Goal: Book appointment/travel/reservation

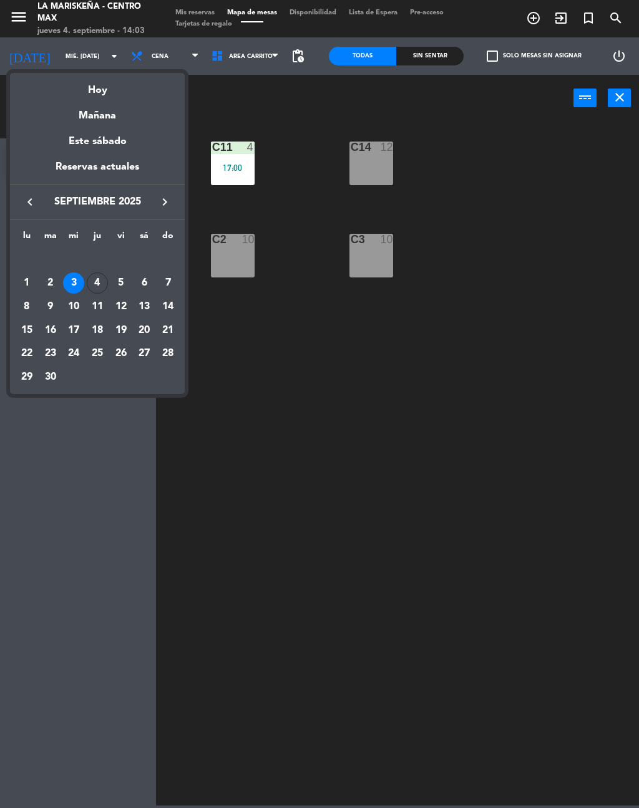
scroll to position [19, 0]
click at [170, 279] on div "7" at bounding box center [167, 283] width 21 height 21
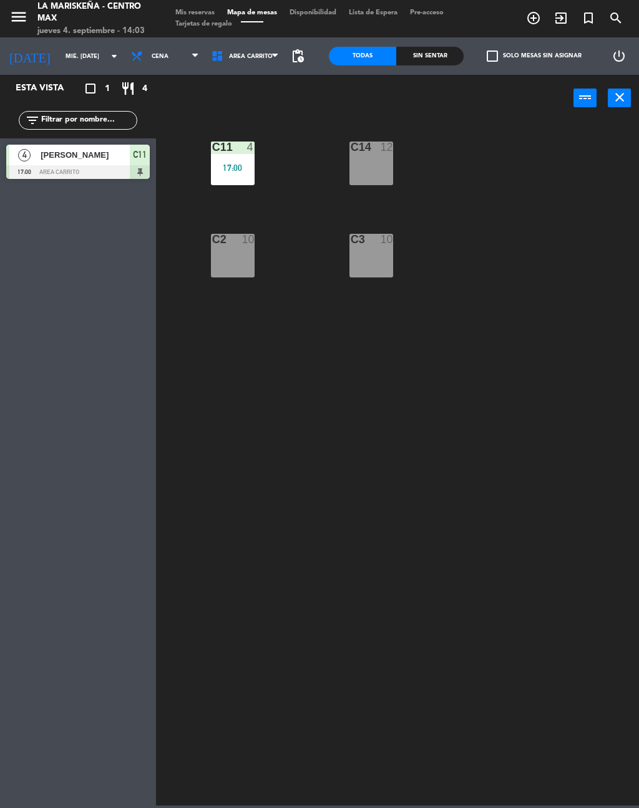
type input "dom. [DATE]"
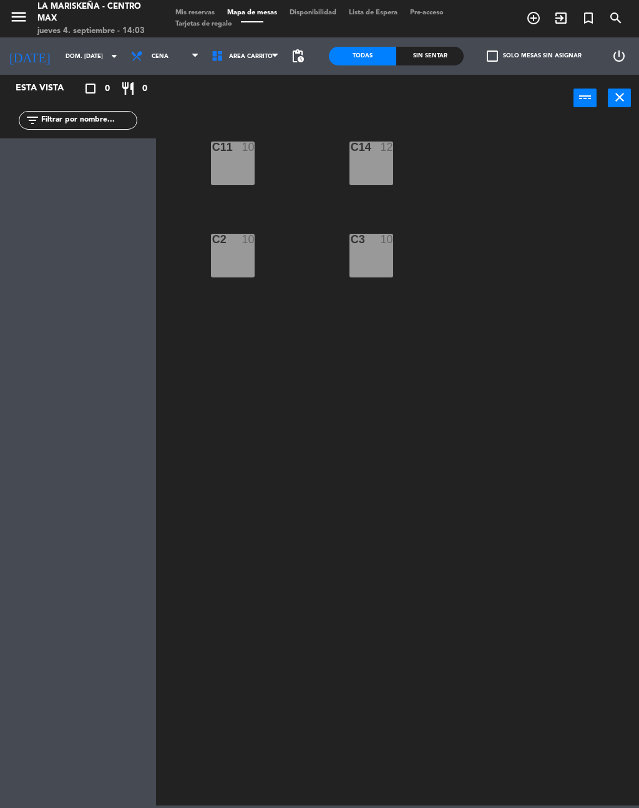
click at [533, 19] on icon "add_circle_outline" at bounding box center [533, 18] width 15 height 15
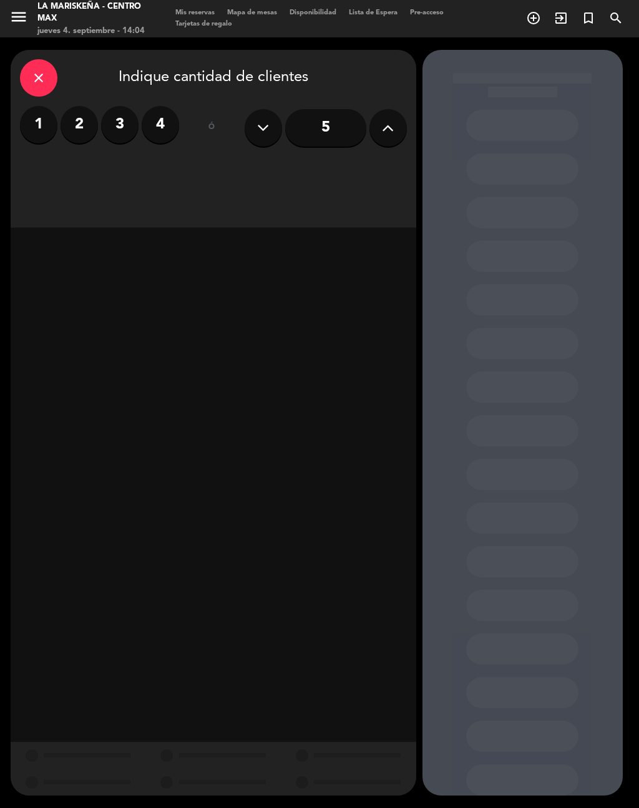
click at [389, 119] on icon at bounding box center [388, 128] width 12 height 19
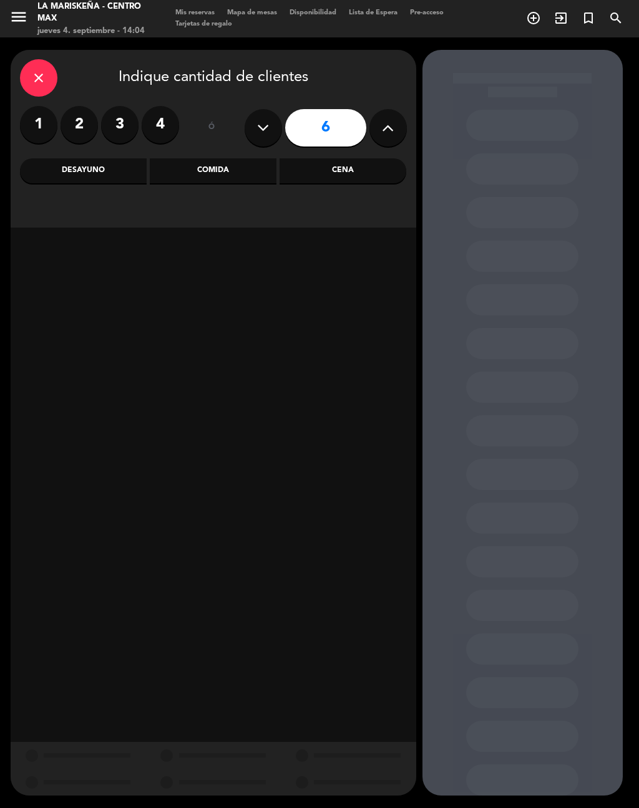
click at [389, 119] on icon at bounding box center [388, 128] width 12 height 19
click at [387, 119] on icon at bounding box center [388, 128] width 12 height 19
type input "9"
click at [256, 158] on div "Comida" at bounding box center [213, 170] width 127 height 25
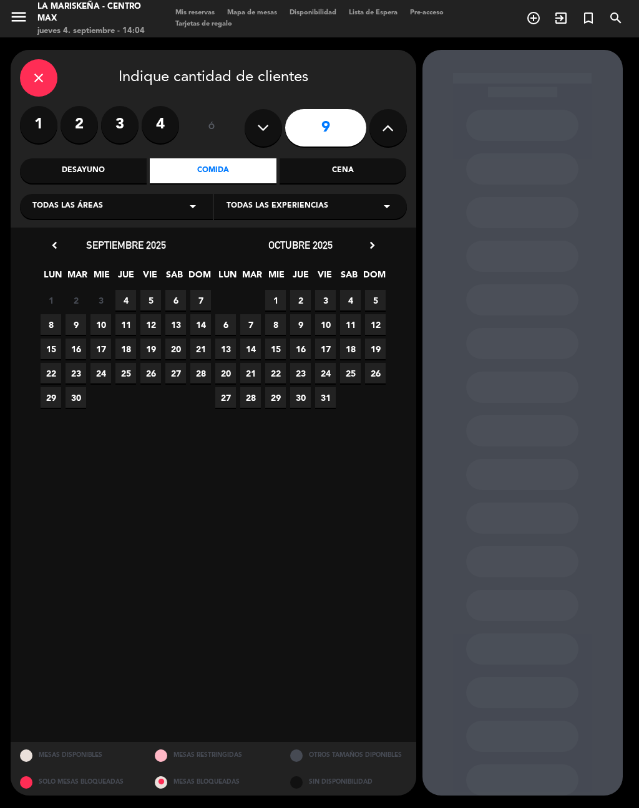
click at [201, 290] on span "7" at bounding box center [200, 300] width 21 height 21
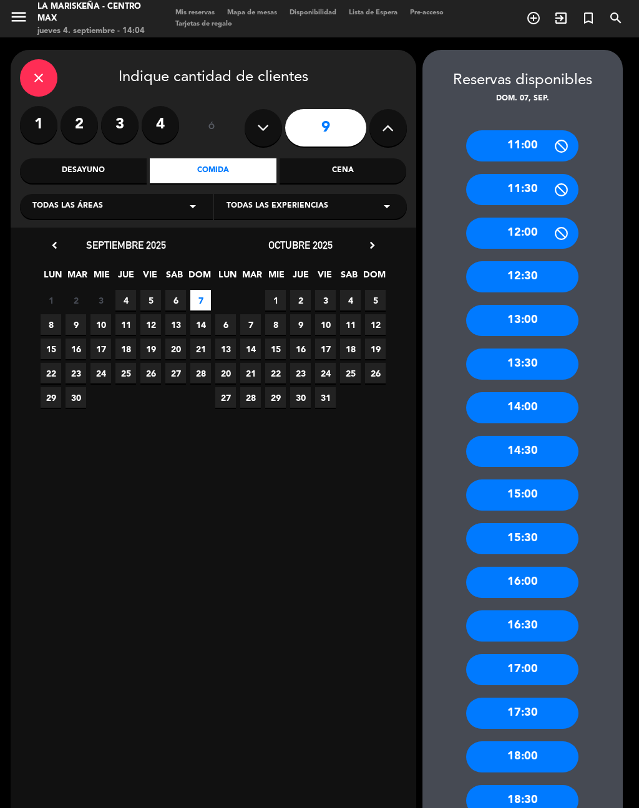
click at [541, 436] on div "14:30" at bounding box center [522, 451] width 112 height 31
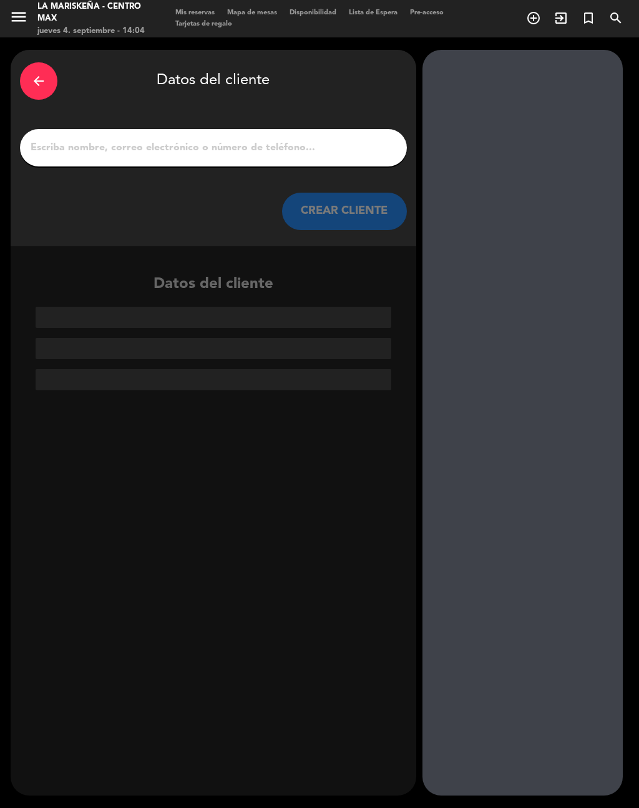
click at [60, 139] on input "1" at bounding box center [213, 147] width 368 height 17
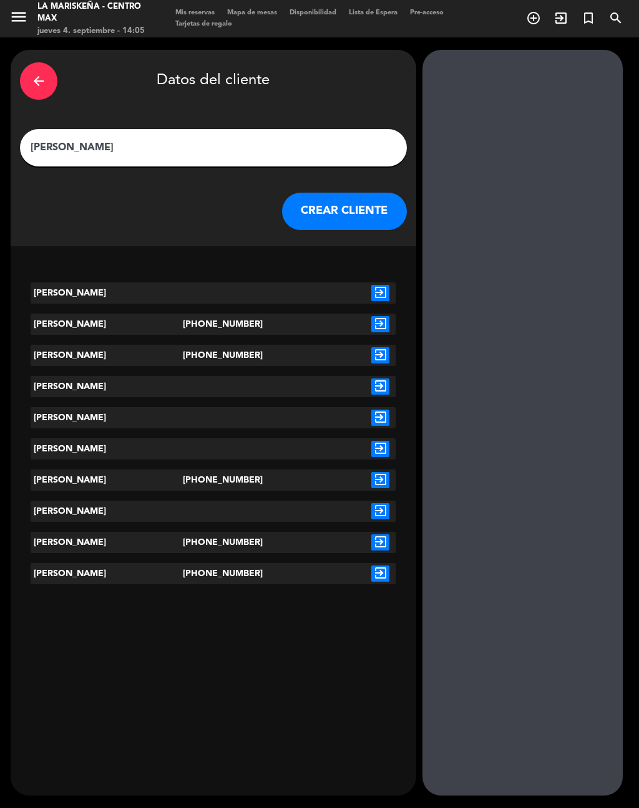
type input "[PERSON_NAME]"
click at [226, 470] on div "[PHONE_NUMBER]" at bounding box center [213, 480] width 61 height 21
click at [213, 470] on div "[PHONE_NUMBER]" at bounding box center [213, 480] width 61 height 21
click at [392, 470] on div "exit_to_app" at bounding box center [380, 480] width 31 height 21
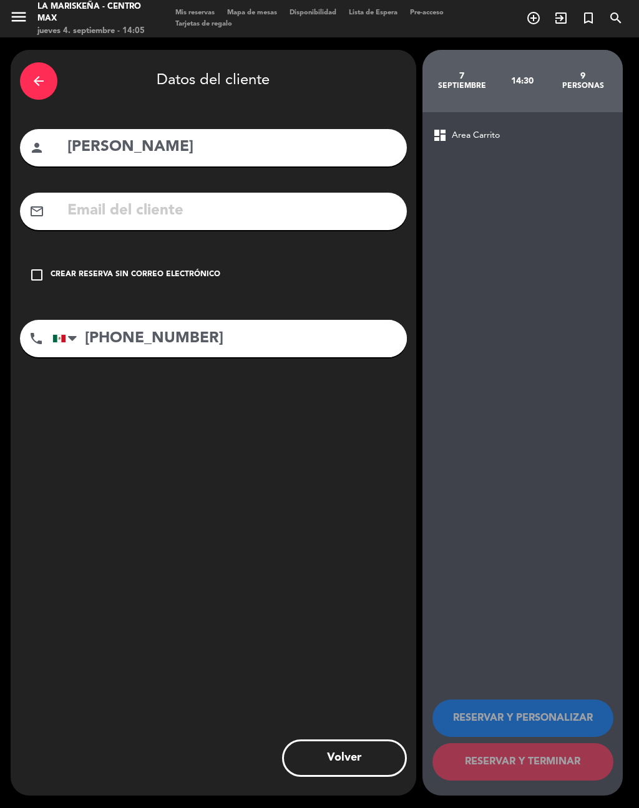
click at [453, 128] on span "Area Carrito" at bounding box center [476, 135] width 48 height 14
click at [349, 198] on input "text" at bounding box center [231, 211] width 331 height 26
click at [136, 269] on div "Crear reserva sin correo electrónico" at bounding box center [136, 275] width 170 height 12
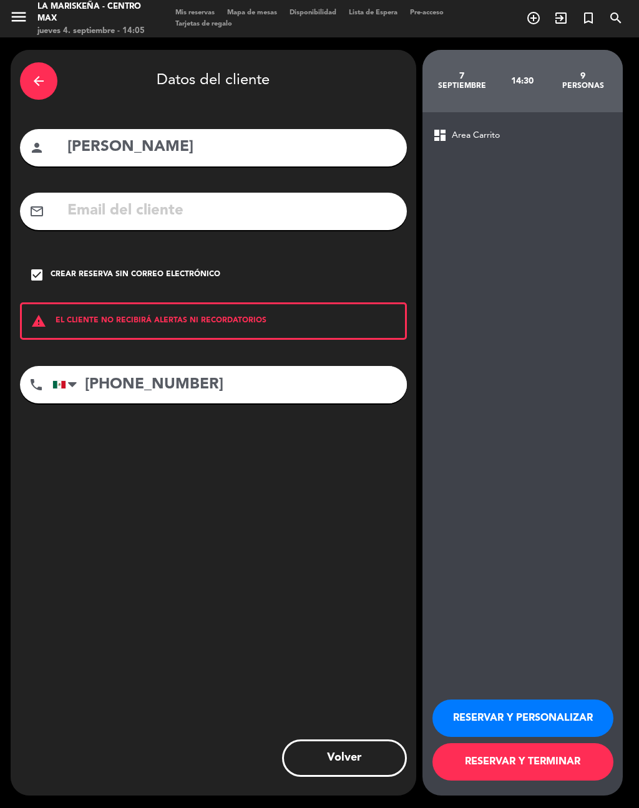
click at [446, 128] on span "dashboard" at bounding box center [439, 135] width 15 height 15
click at [487, 128] on span "Area Carrito" at bounding box center [476, 135] width 48 height 14
click at [487, 128] on div "dashboard Area Carrito" at bounding box center [522, 135] width 180 height 15
click at [493, 128] on span "Area Carrito" at bounding box center [476, 135] width 48 height 14
click at [505, 714] on button "RESERVAR Y PERSONALIZAR" at bounding box center [522, 718] width 181 height 37
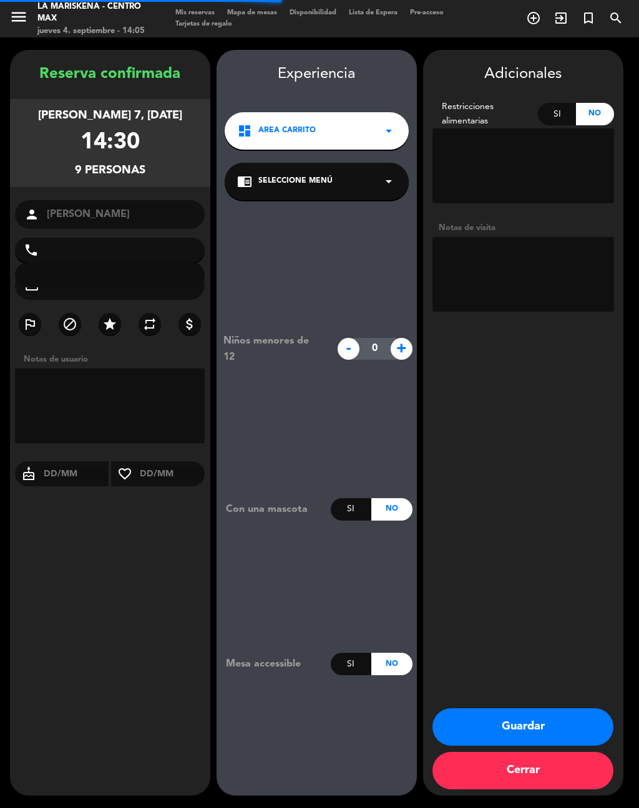
type input "[PHONE_NUMBER]"
click at [386, 124] on icon "arrow_drop_down" at bounding box center [388, 131] width 15 height 15
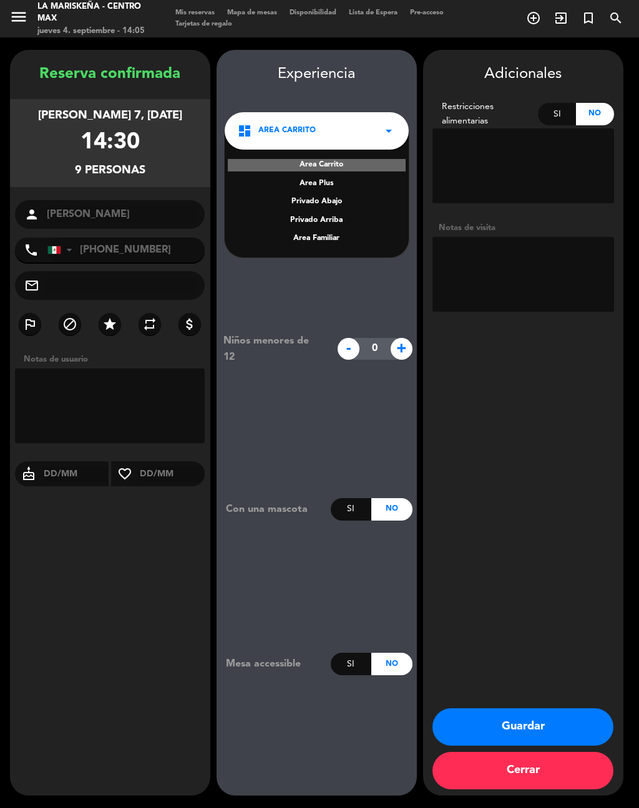
click at [317, 233] on div "Area Familiar" at bounding box center [316, 239] width 159 height 12
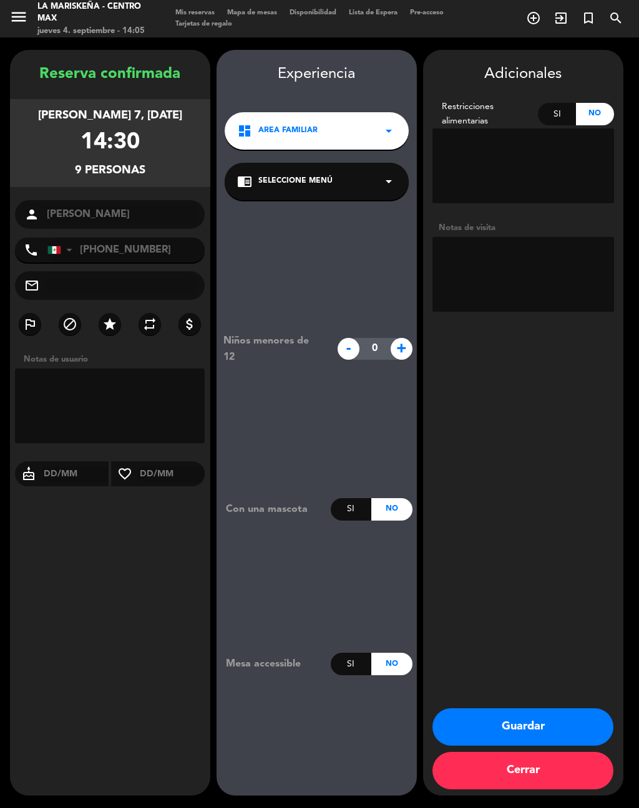
click at [70, 384] on textarea at bounding box center [110, 406] width 190 height 75
type textarea "Adornar/ mesa 24"
click at [542, 478] on div "Adicionales Restricciones alimentarias Si No Notas de visita Guardar Cerrar" at bounding box center [523, 423] width 200 height 746
click at [545, 717] on button "Guardar" at bounding box center [522, 727] width 181 height 37
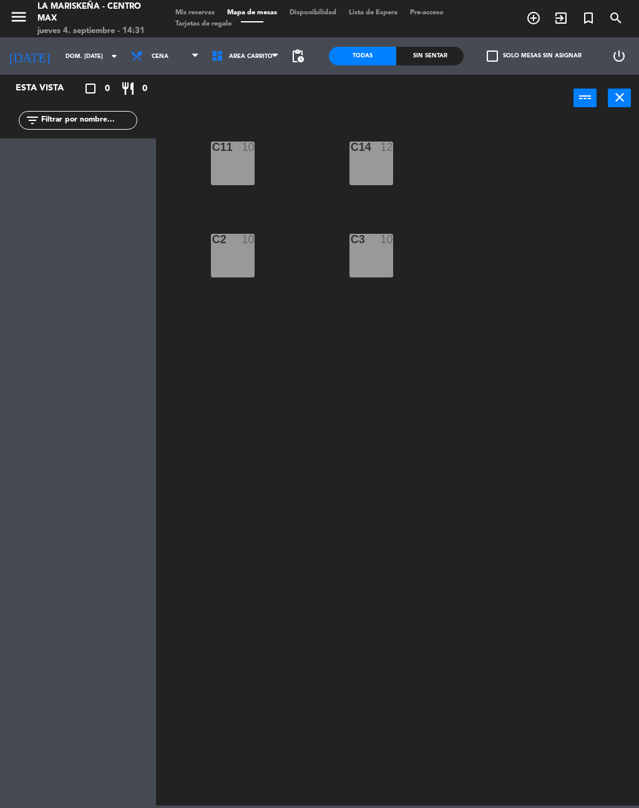
click at [82, 50] on input "dom. [DATE]" at bounding box center [100, 56] width 82 height 19
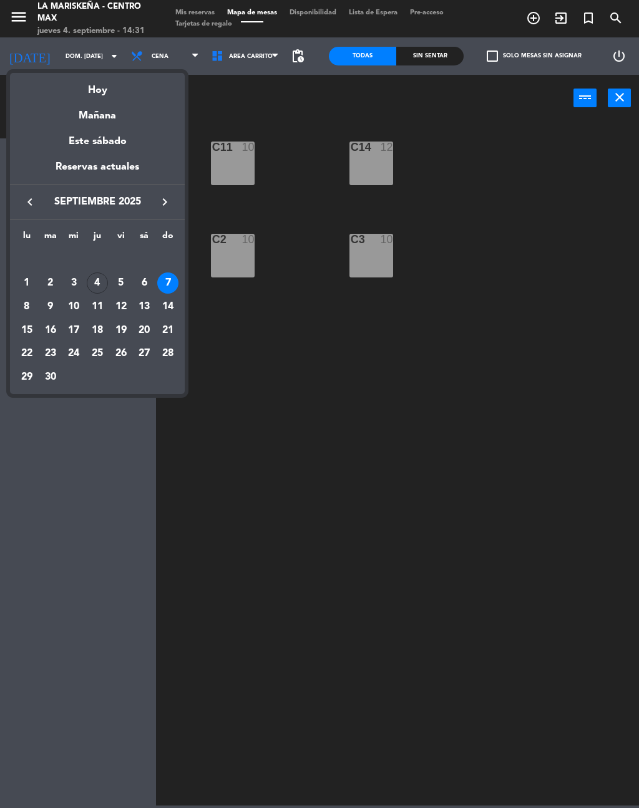
click at [104, 279] on div "4" at bounding box center [97, 283] width 21 height 21
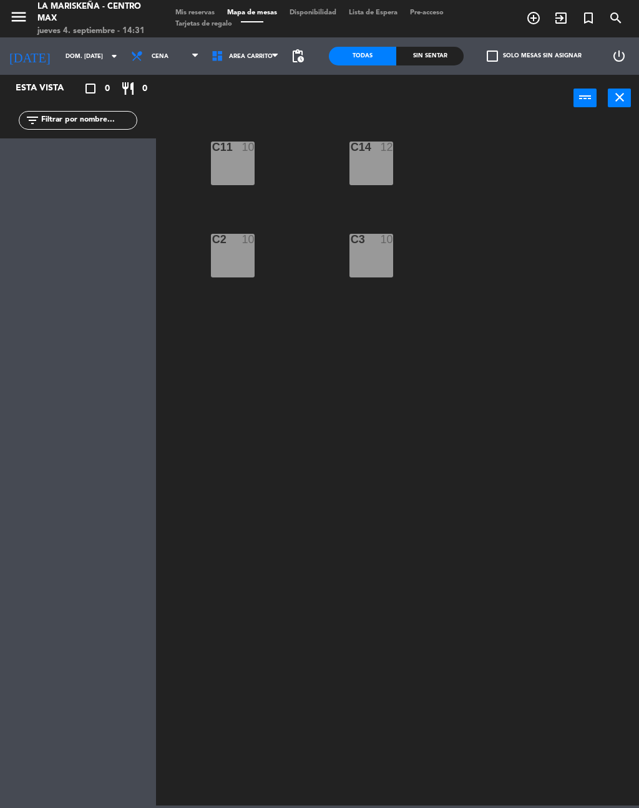
type input "[DEMOGRAPHIC_DATA] [DATE]"
click at [179, 51] on span "Cena" at bounding box center [165, 55] width 80 height 27
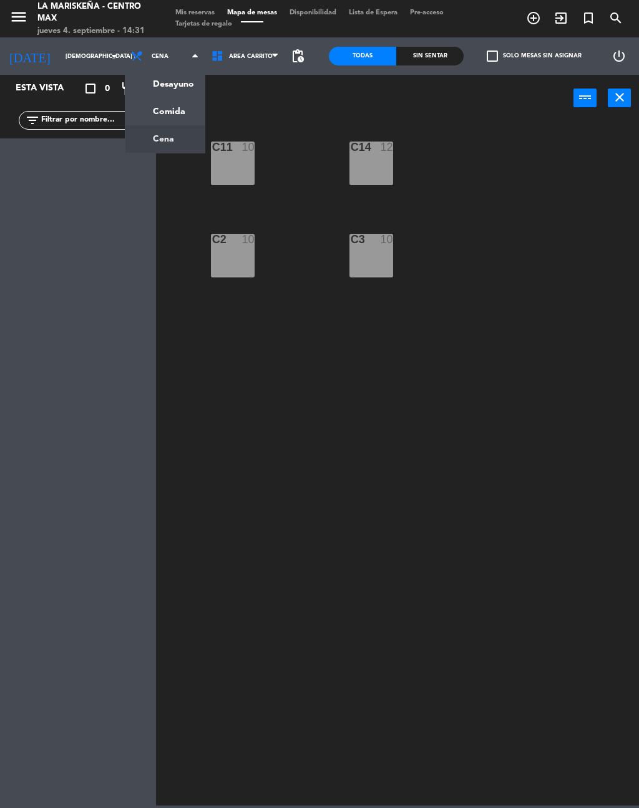
click at [170, 103] on ng-component "menu La Mariskeña - Centro Max jueves 4. septiembre - 14:31 Mis reservas Mapa d…" at bounding box center [319, 403] width 639 height 806
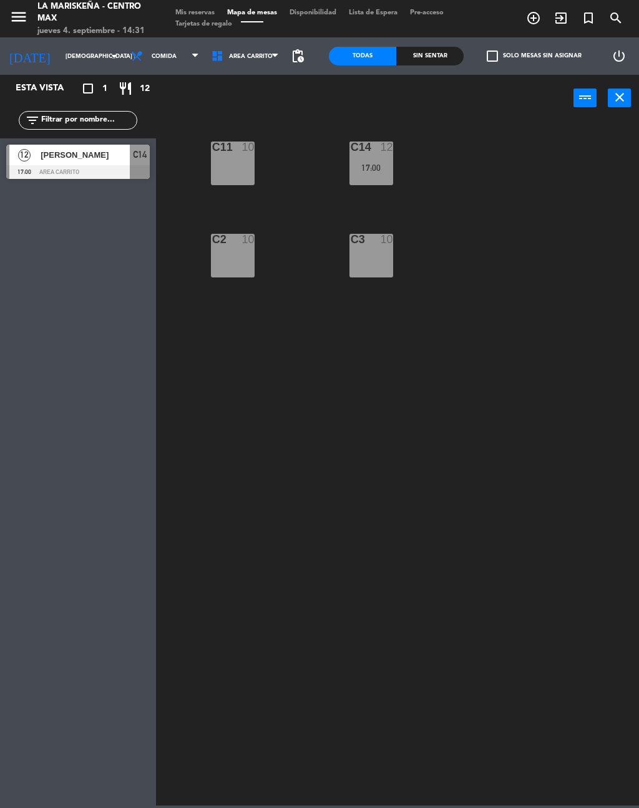
click at [93, 155] on span "[PERSON_NAME]" at bounding box center [85, 154] width 89 height 13
click at [105, 145] on div "[PERSON_NAME]" at bounding box center [84, 155] width 90 height 21
click at [596, 301] on div "C11 10 C14 12 17:00 C3 10 C2 10" at bounding box center [400, 462] width 477 height 687
click at [70, 159] on span "[PERSON_NAME]" at bounding box center [85, 154] width 89 height 13
click at [87, 160] on span "[PERSON_NAME]" at bounding box center [85, 154] width 89 height 13
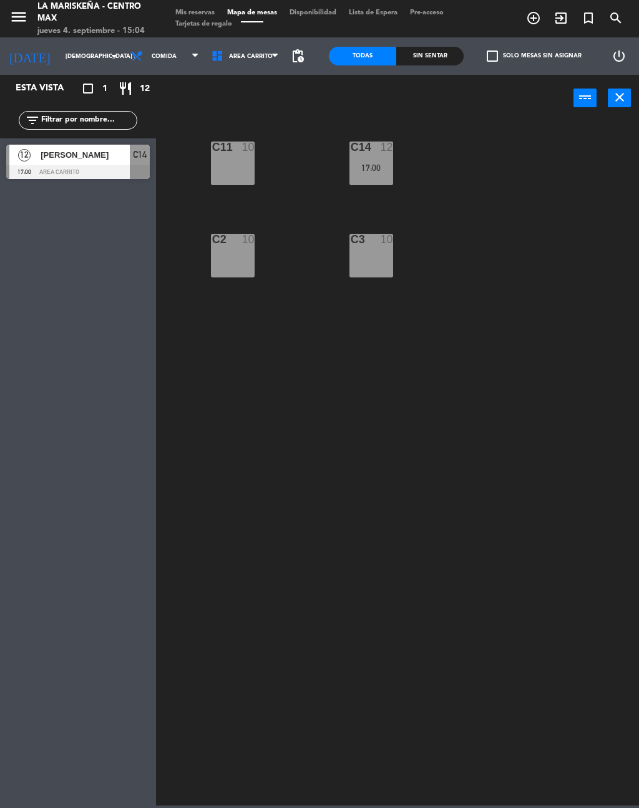
click at [87, 161] on span "[PERSON_NAME]" at bounding box center [85, 154] width 89 height 13
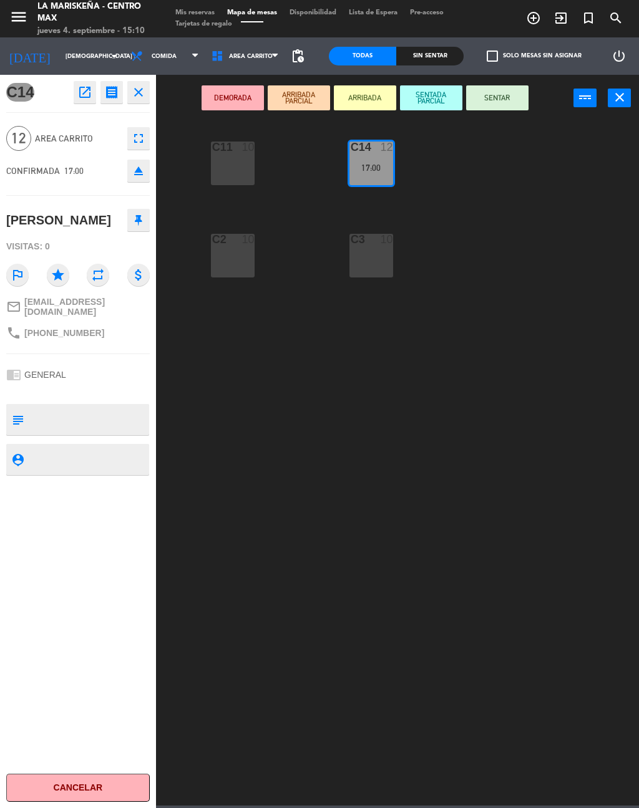
click at [138, 91] on icon "close" at bounding box center [138, 92] width 15 height 15
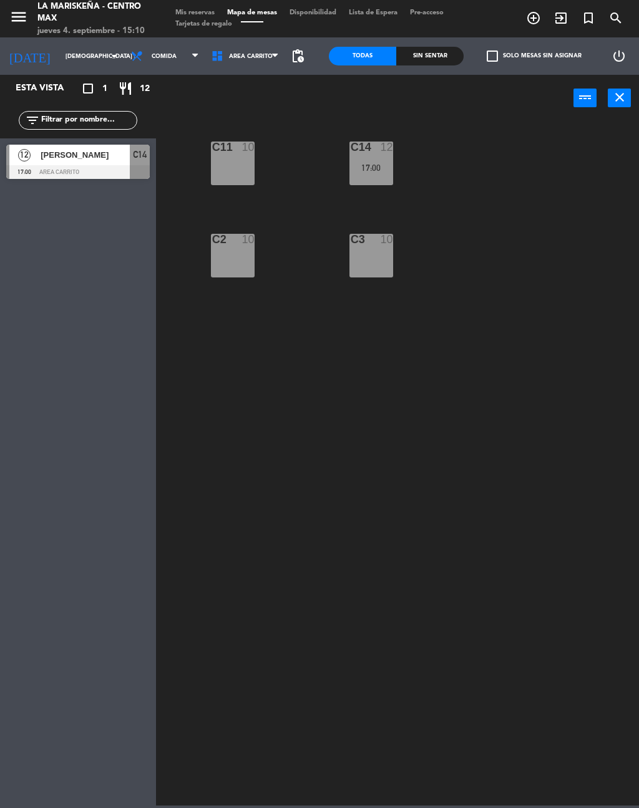
click at [315, 536] on div "C11 10 C14 12 17:00 C3 10 C2 10" at bounding box center [400, 462] width 477 height 687
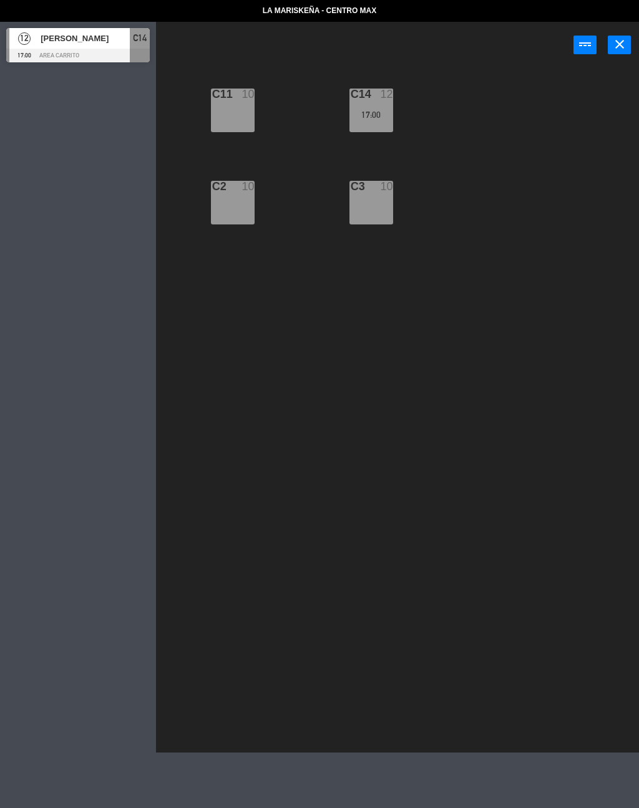
select select "lunch"
select select
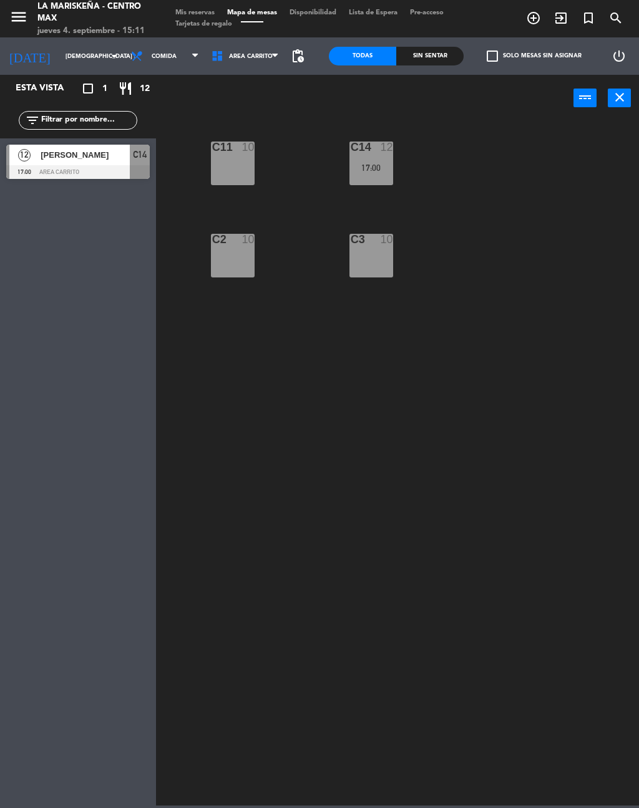
click at [80, 50] on input "[DEMOGRAPHIC_DATA] [DATE]" at bounding box center [100, 56] width 82 height 19
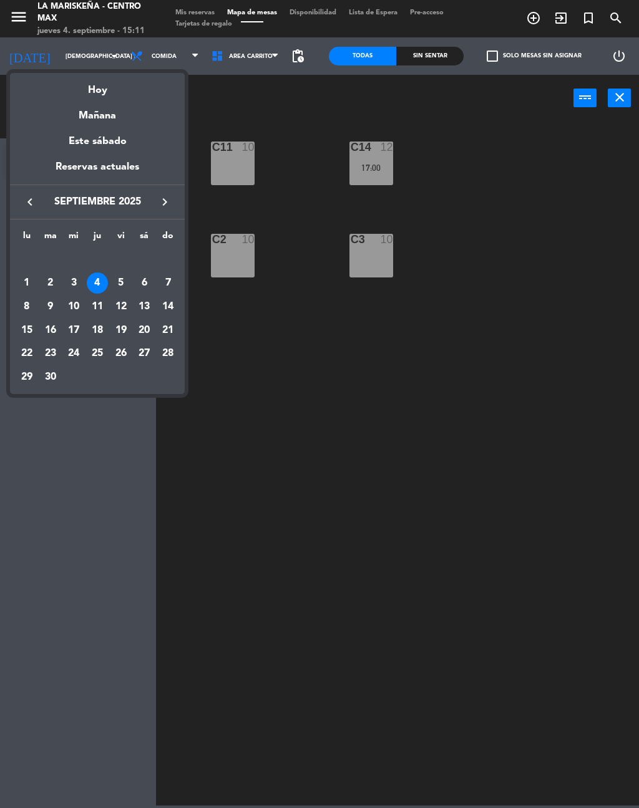
click at [120, 273] on div "5" at bounding box center [120, 283] width 21 height 21
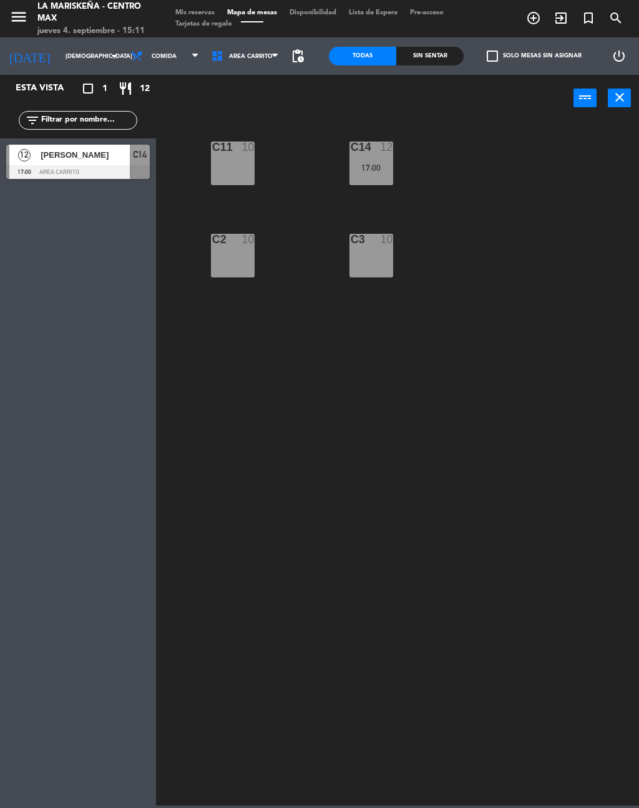
type input "vie. [DATE]"
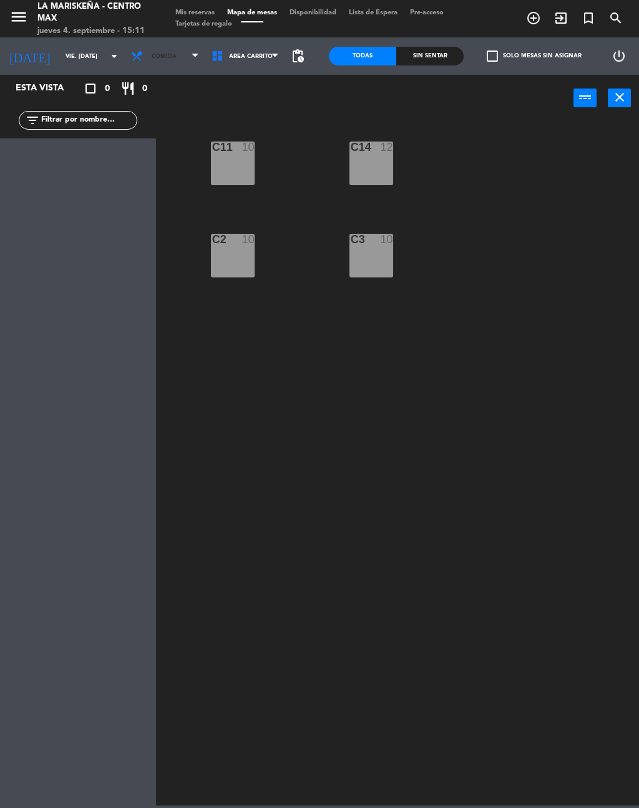
click at [166, 52] on span "Comida" at bounding box center [165, 55] width 80 height 27
click at [145, 130] on ng-component "menu La Mariskeña - Centro Max jueves 4. septiembre - 15:11 Mis reservas Mapa d…" at bounding box center [319, 403] width 639 height 806
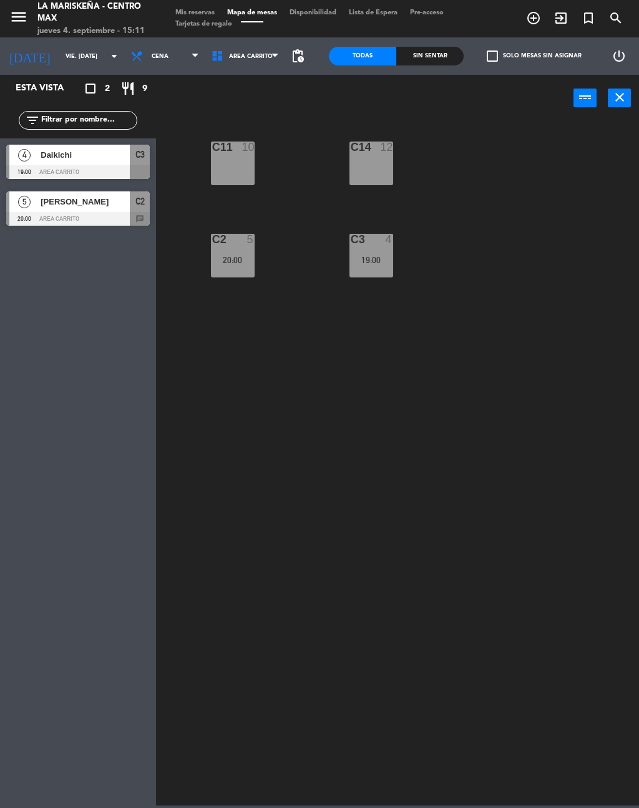
click at [44, 148] on div "Daikichi" at bounding box center [84, 155] width 90 height 21
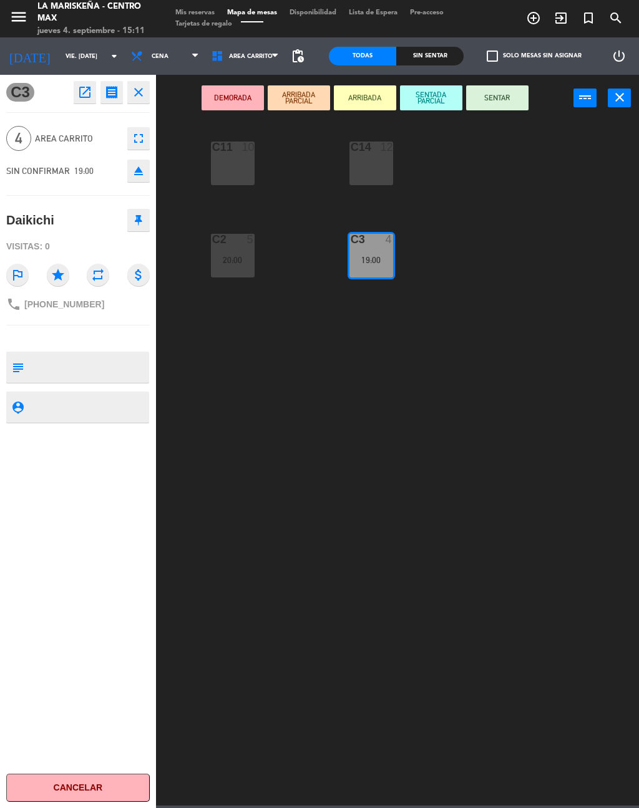
click at [148, 94] on button "close" at bounding box center [138, 92] width 22 height 22
